Goal: Book appointment/travel/reservation

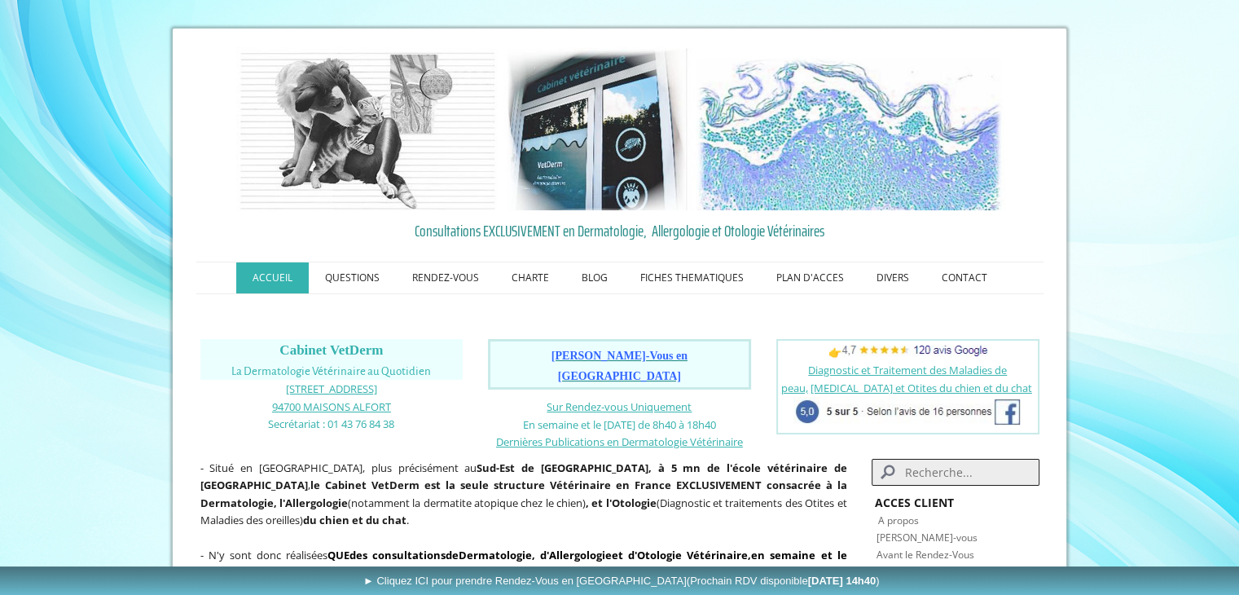
click at [619, 353] on span "[PERSON_NAME]-Vous en [GEOGRAPHIC_DATA]" at bounding box center [619, 365] width 136 height 33
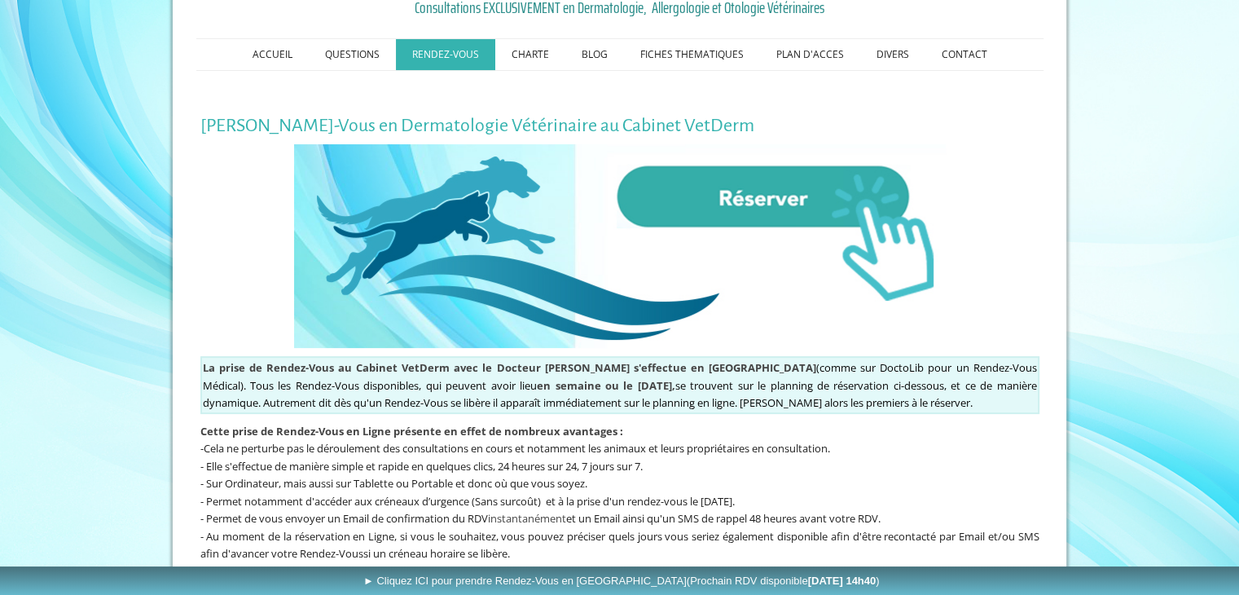
scroll to position [244, 0]
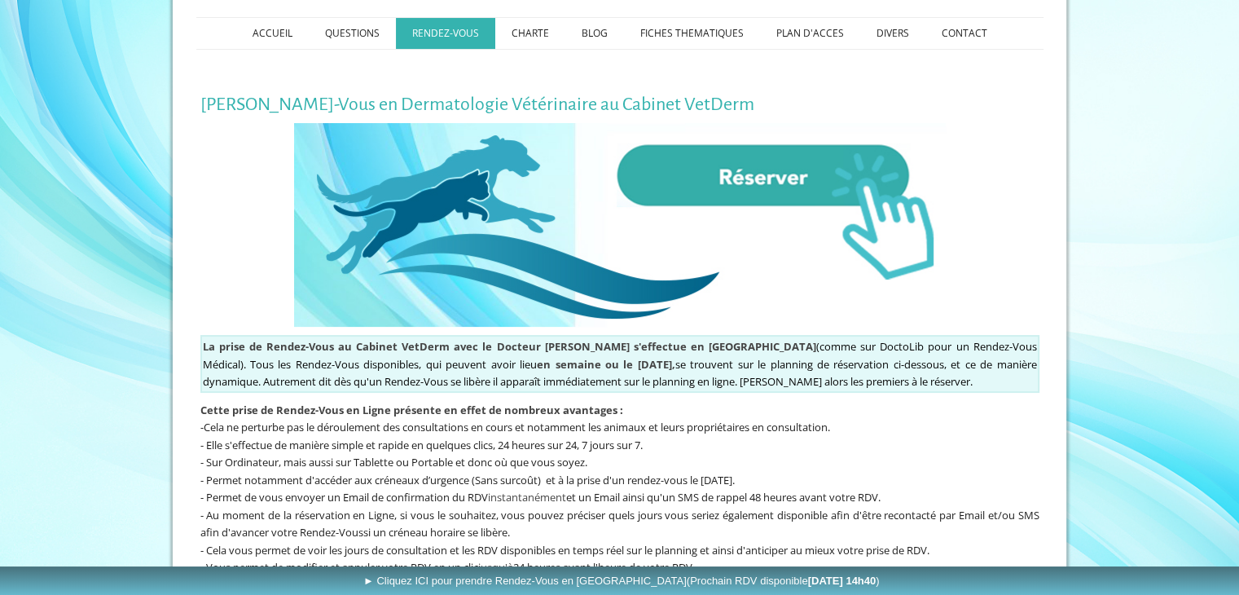
click at [775, 160] on img at bounding box center [620, 225] width 652 height 204
